Goal: Task Accomplishment & Management: Manage account settings

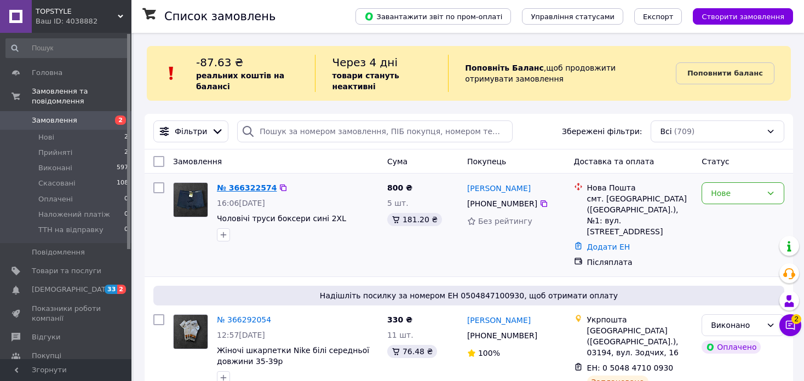
click at [230, 188] on link "№ 366322574" at bounding box center [247, 187] width 60 height 9
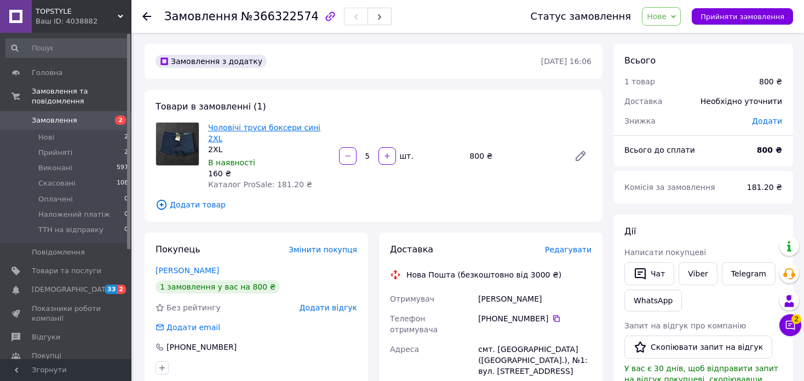
click at [240, 125] on link "Чоловічі труси боксери сині 2XL" at bounding box center [264, 133] width 112 height 20
click at [388, 114] on div "Товари в замовленні (1) Чоловічі труси боксери сині 2XL 2XL В наявності 160 ₴ К…" at bounding box center [374, 156] width 458 height 132
click at [45, 116] on span "Замовлення" at bounding box center [54, 121] width 45 height 10
